Goal: Consume media (video, audio)

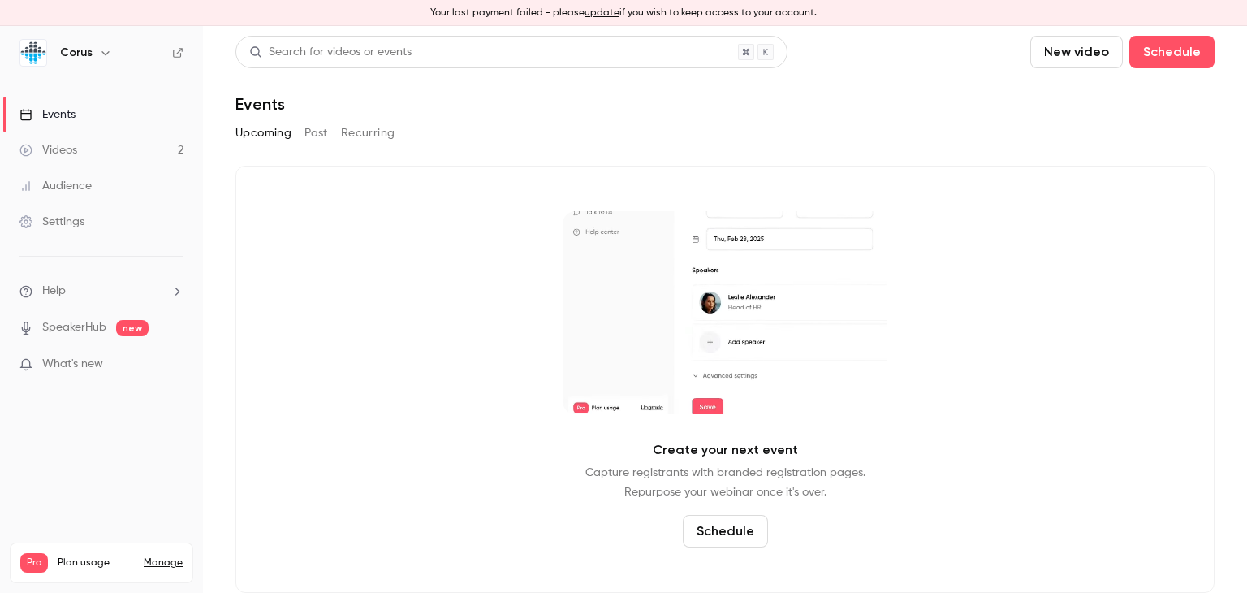
click at [55, 150] on div "Videos" at bounding box center [48, 150] width 58 height 16
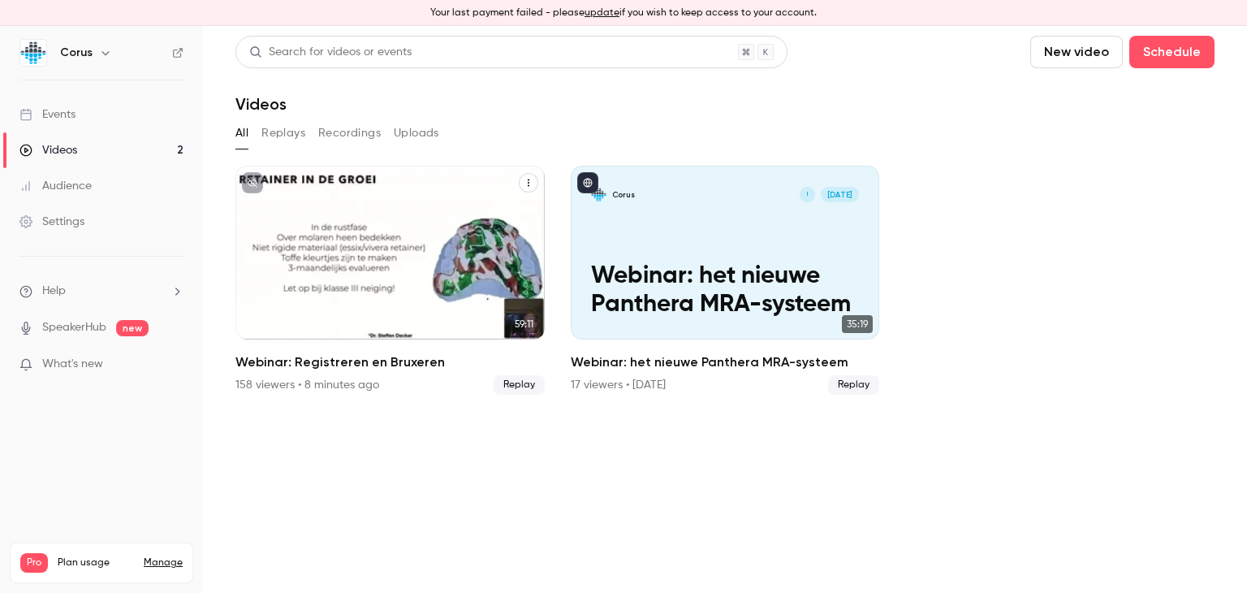
click at [382, 287] on p "Webinar: Registreren en Bruxeren" at bounding box center [390, 290] width 267 height 56
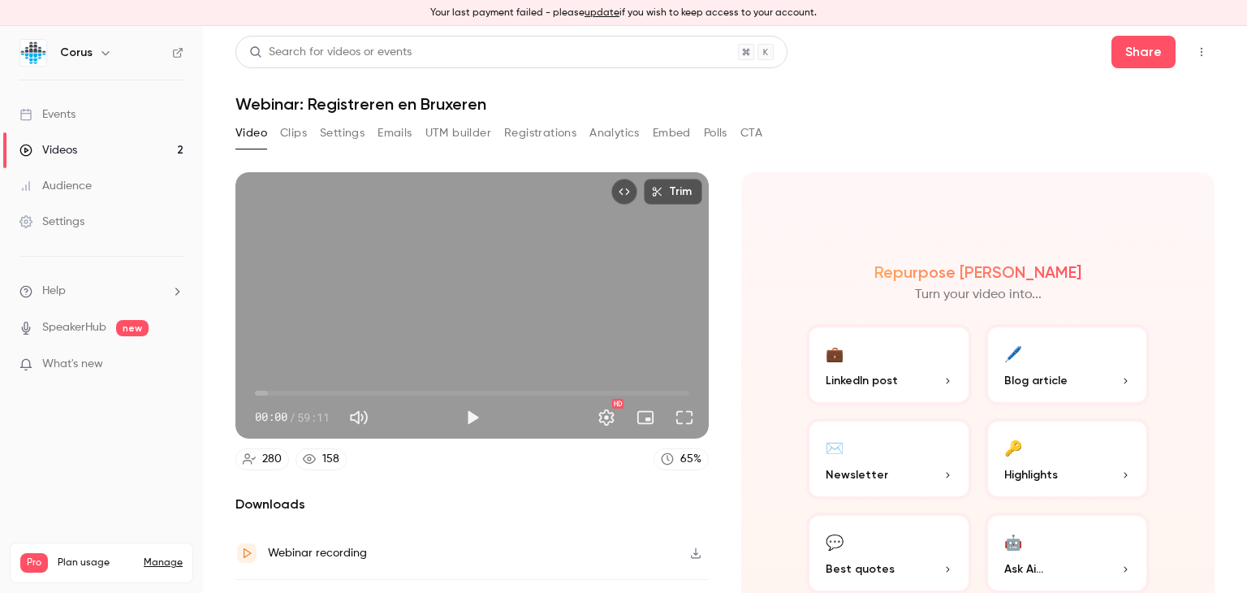
scroll to position [88, 0]
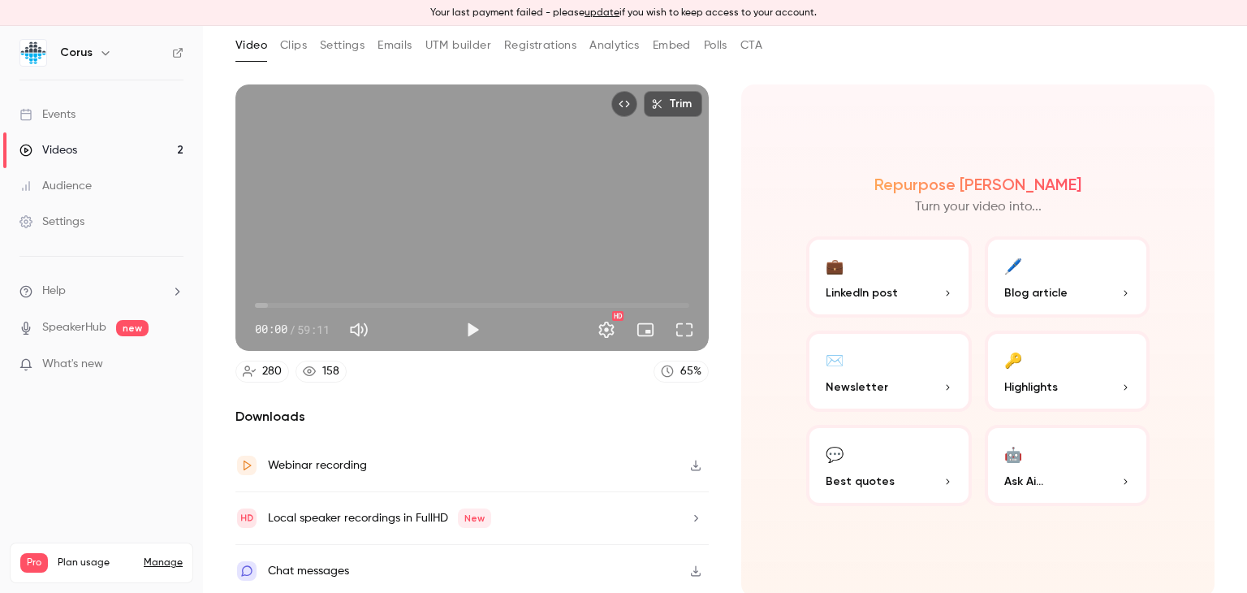
click at [669, 101] on button "Trim" at bounding box center [673, 104] width 58 height 26
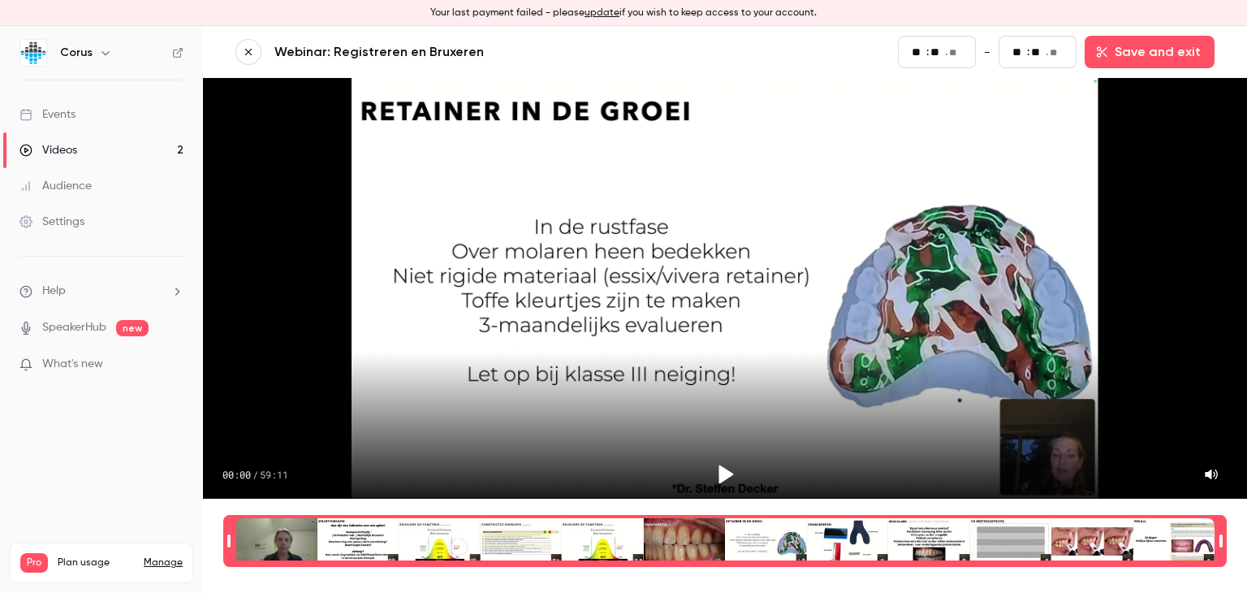
scroll to position [0, 12]
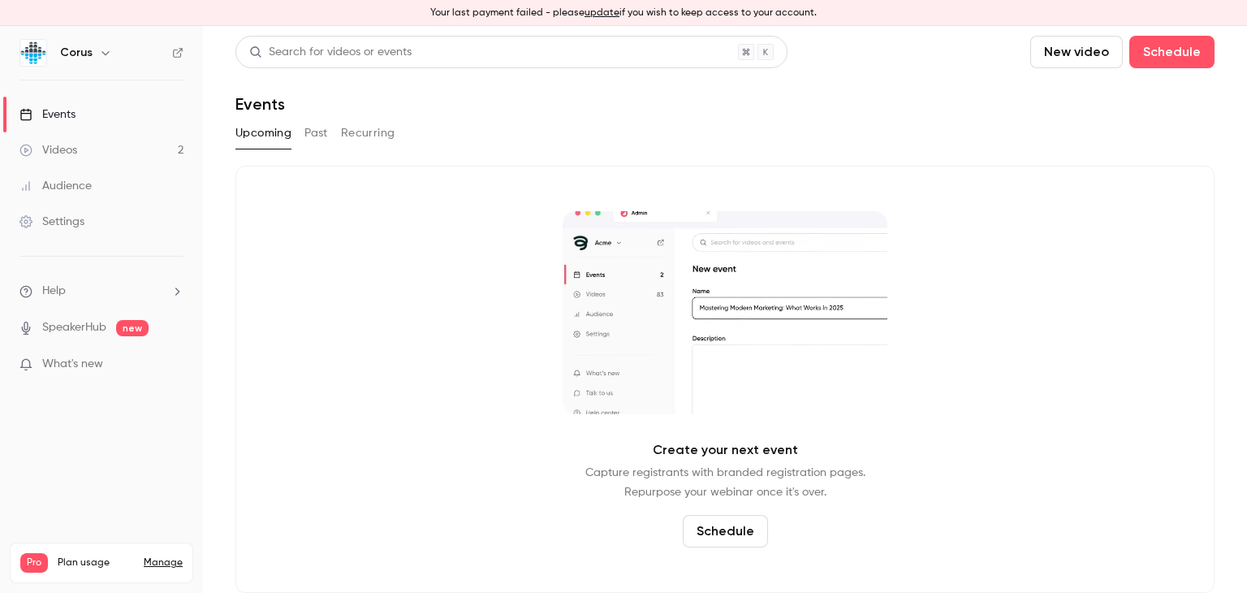
click at [321, 133] on button "Past" at bounding box center [317, 133] width 24 height 26
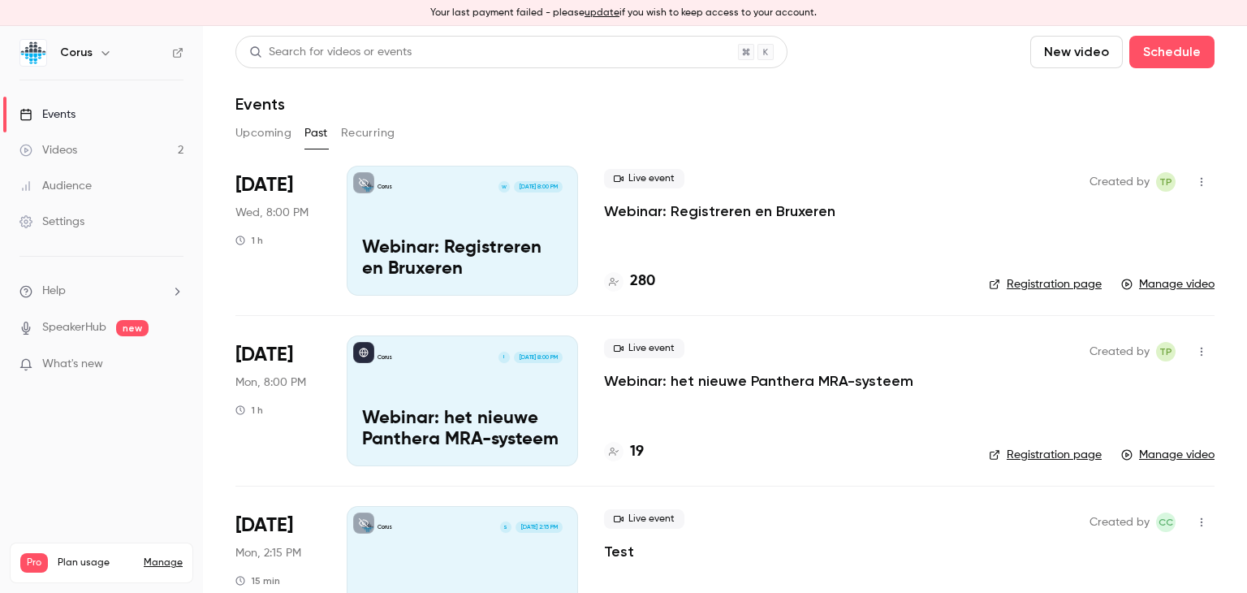
click at [62, 149] on div "Videos" at bounding box center [48, 150] width 58 height 16
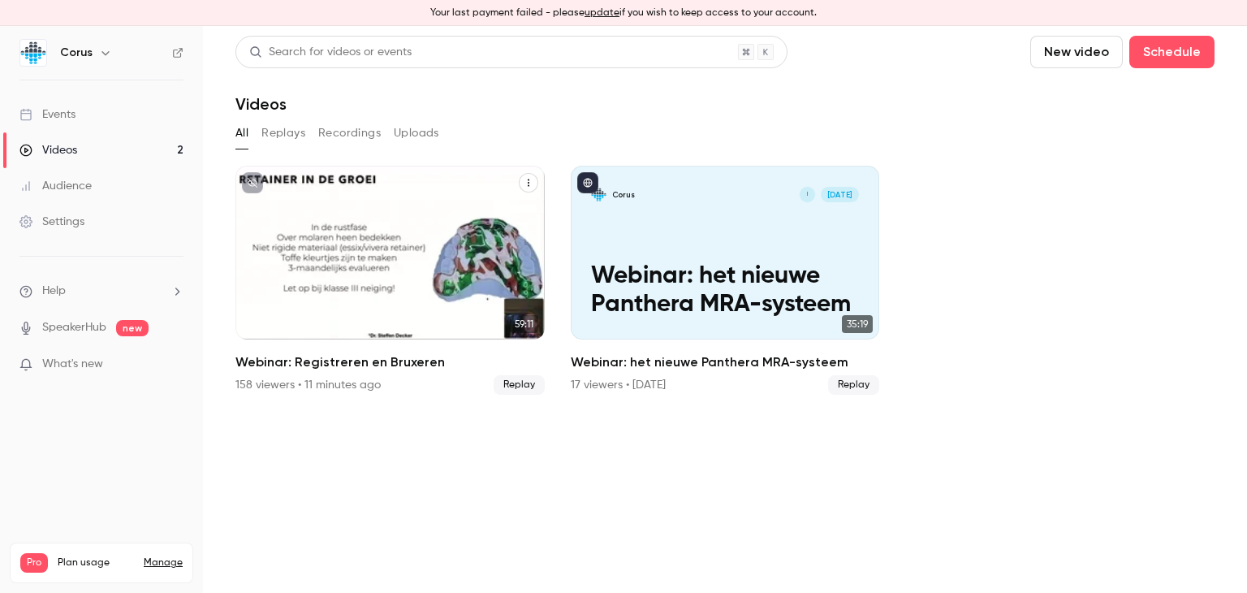
click at [352, 227] on div "Corus W Sep 3 Webinar: Registreren en Bruxeren" at bounding box center [389, 253] width 309 height 174
